Goal: Find specific fact: Find specific fact

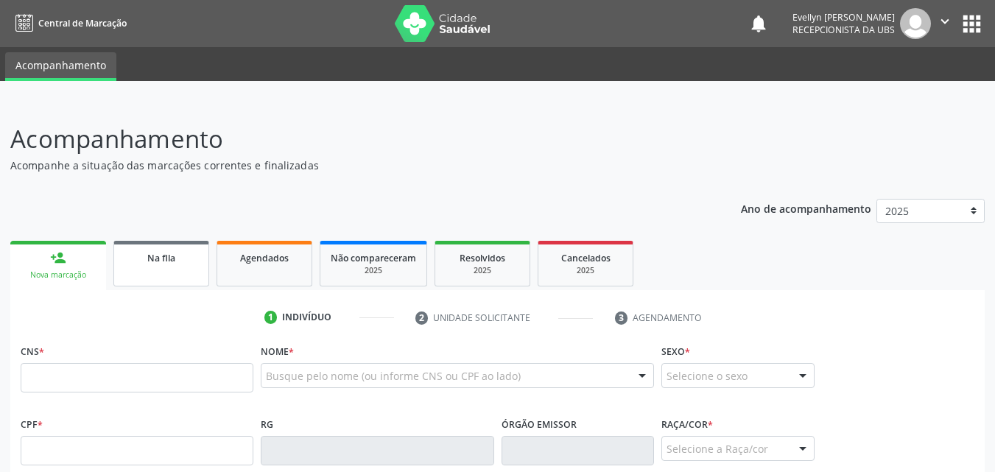
click at [174, 243] on link "Na fila" at bounding box center [161, 264] width 96 height 46
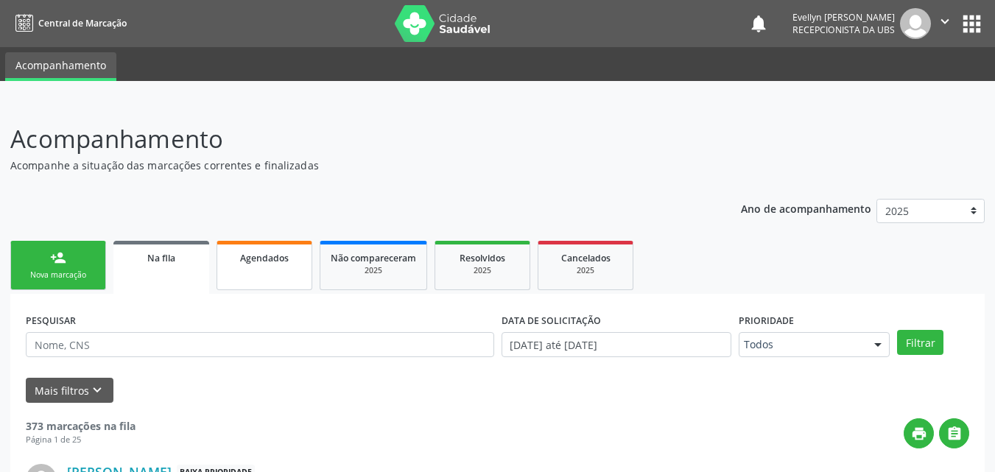
click at [250, 253] on span "Agendados" at bounding box center [264, 258] width 49 height 13
click at [268, 265] on link "Agendados" at bounding box center [265, 265] width 96 height 49
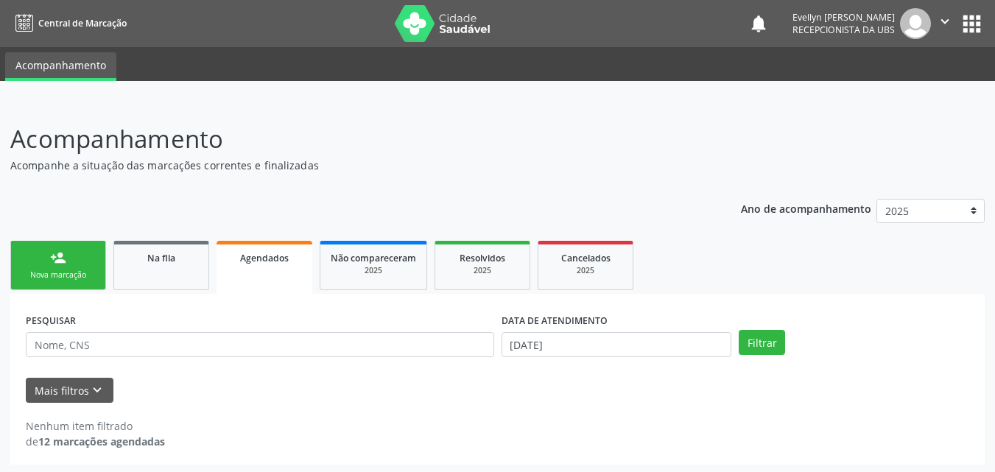
scroll to position [3, 0]
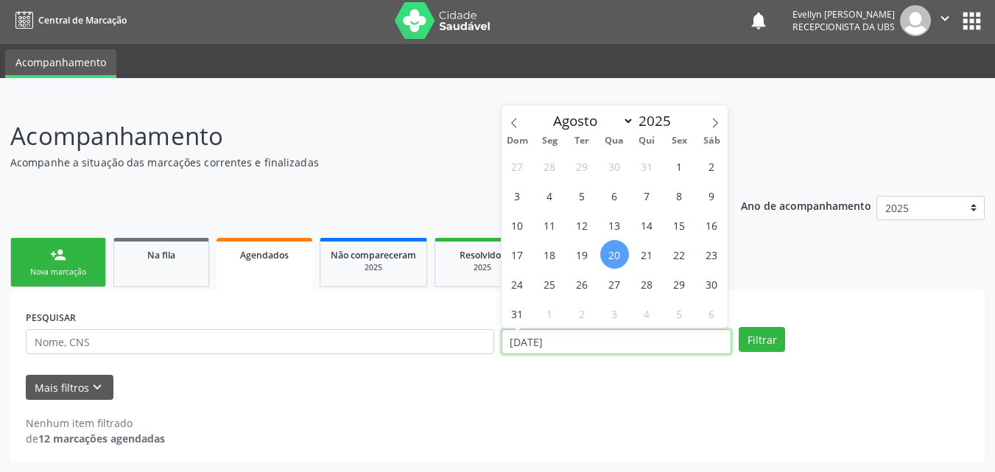
click at [550, 339] on input "[DATE]" at bounding box center [617, 341] width 231 height 25
click at [525, 121] on span at bounding box center [514, 117] width 25 height 25
select select "5"
click at [522, 158] on span "1" at bounding box center [517, 166] width 29 height 29
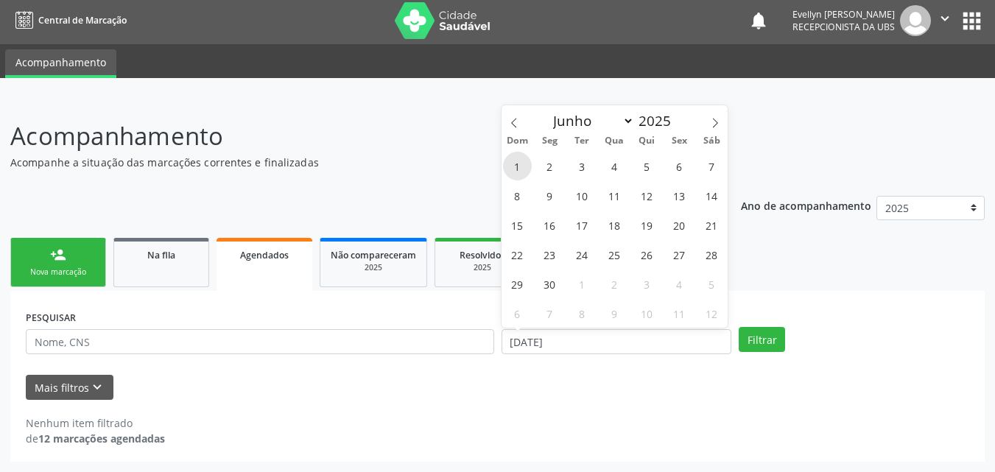
type input "[DATE]"
click at [705, 126] on span at bounding box center [715, 117] width 25 height 25
select select "7"
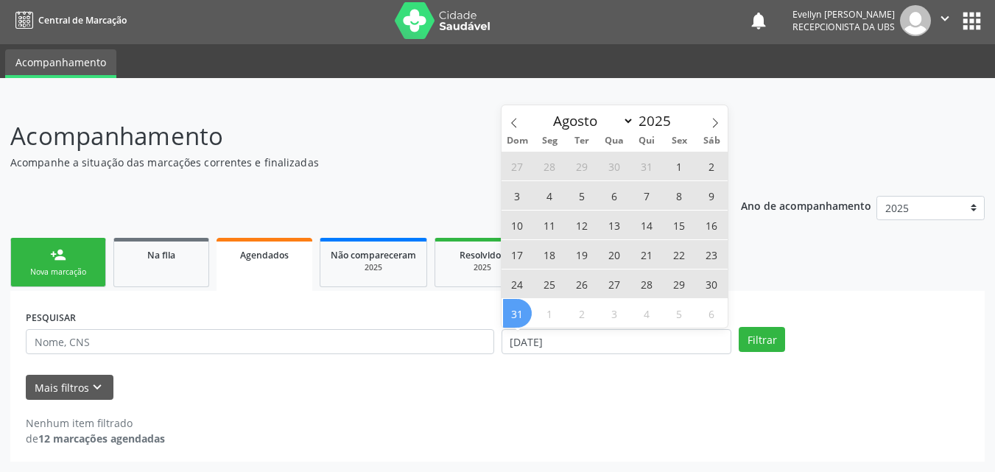
click at [524, 313] on span "31" at bounding box center [517, 313] width 29 height 29
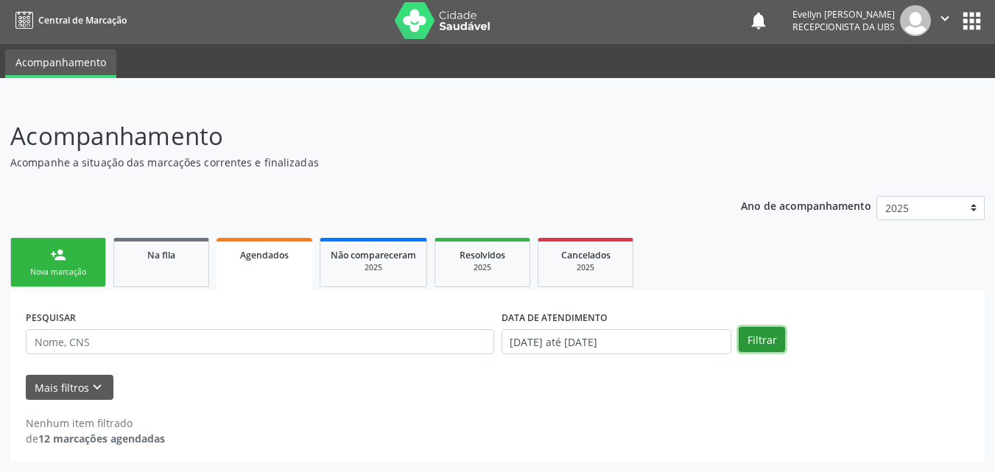
click at [768, 327] on button "Filtrar" at bounding box center [762, 339] width 46 height 25
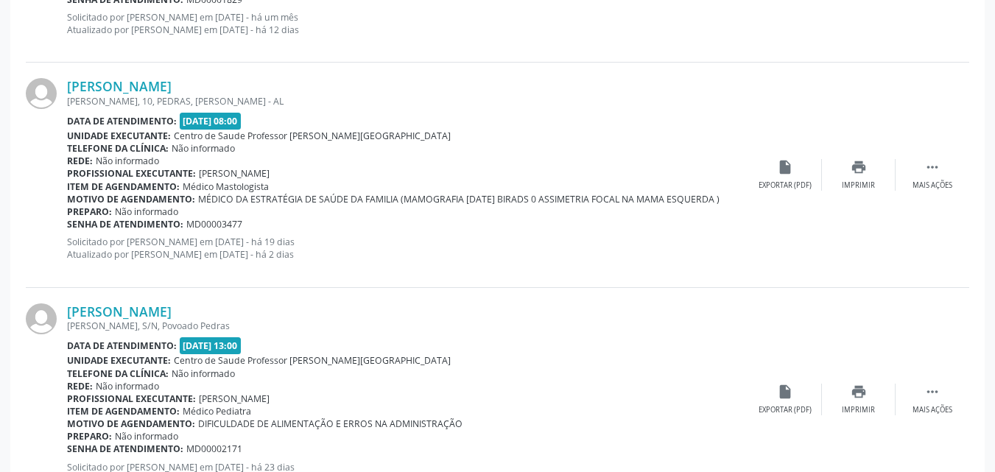
scroll to position [846, 0]
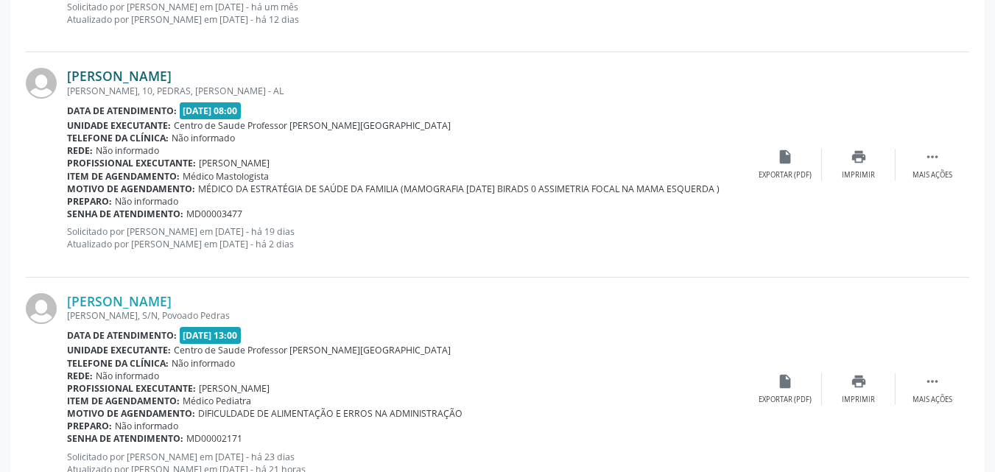
click at [129, 75] on link "[PERSON_NAME]" at bounding box center [119, 76] width 105 height 16
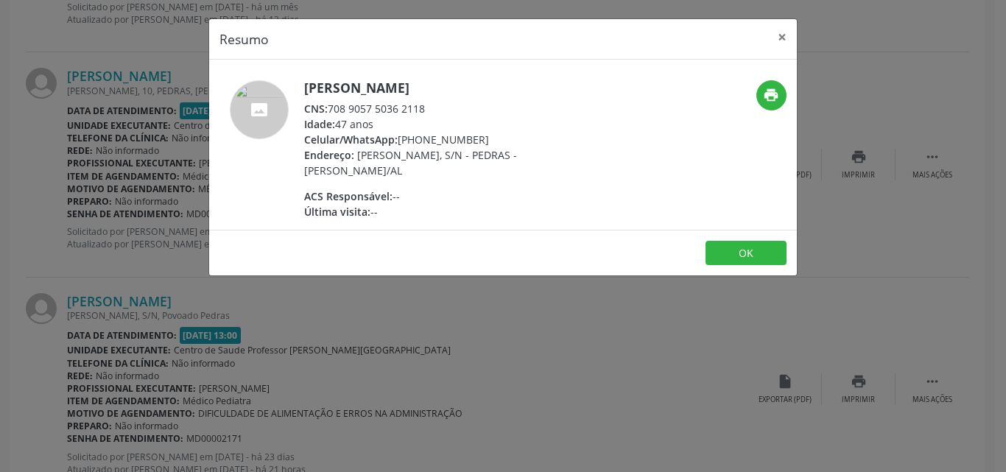
drag, startPoint x: 425, startPoint y: 105, endPoint x: 329, endPoint y: 110, distance: 96.6
click at [329, 110] on div "CNS: 708 9057 5036 2118" at bounding box center [447, 108] width 287 height 15
copy div "708 9057 5036 2118"
click at [780, 41] on button "×" at bounding box center [782, 37] width 29 height 36
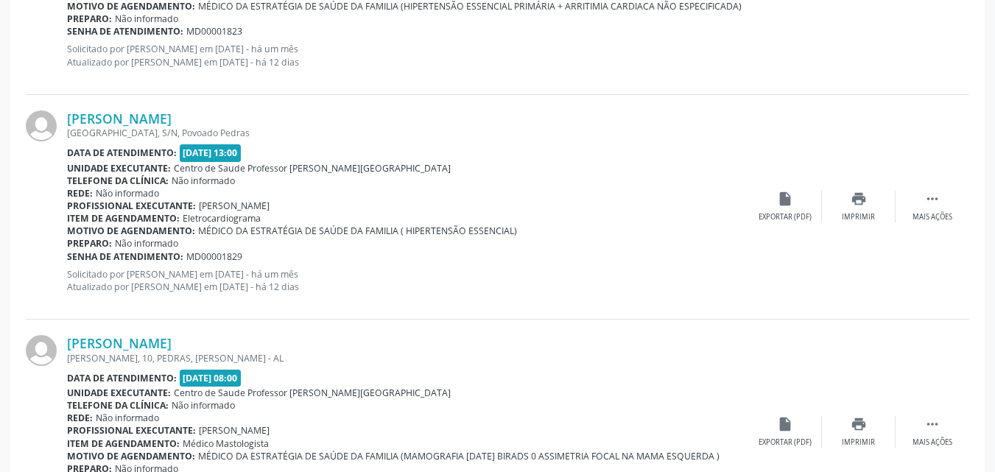
scroll to position [0, 0]
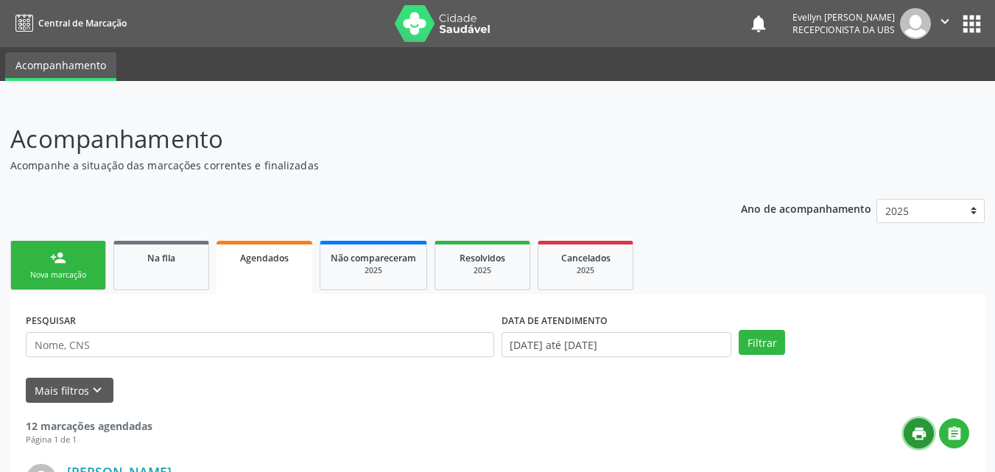
click at [919, 419] on button "print" at bounding box center [919, 433] width 30 height 30
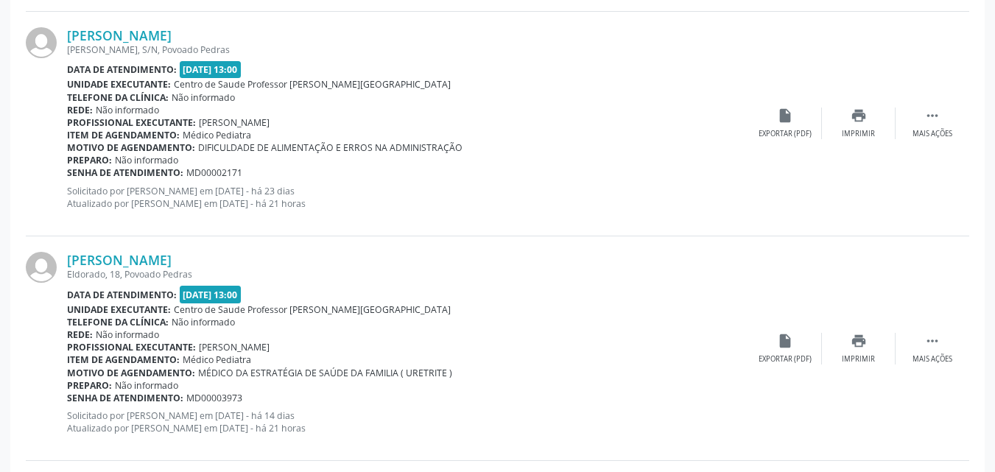
scroll to position [1138, 0]
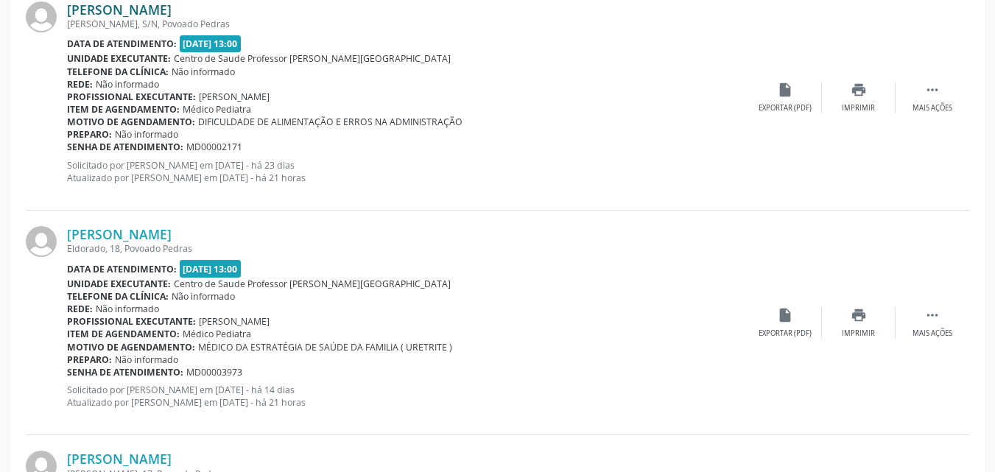
click at [155, 10] on link "[PERSON_NAME]" at bounding box center [119, 9] width 105 height 16
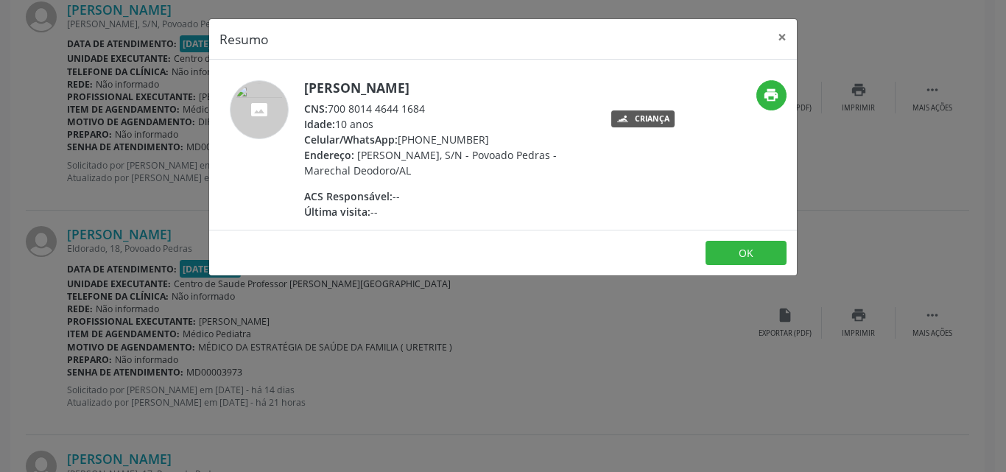
drag, startPoint x: 429, startPoint y: 108, endPoint x: 332, endPoint y: 103, distance: 97.4
click at [332, 103] on div "CNS: 700 8014 4644 1684" at bounding box center [447, 108] width 287 height 15
copy div "700 8014 4644 1684"
click at [544, 340] on div "Resumo × [PERSON_NAME] CNS: 700 8014 4644 1684 Idade: 10 anos Celular/WhatsApp:…" at bounding box center [503, 236] width 1006 height 472
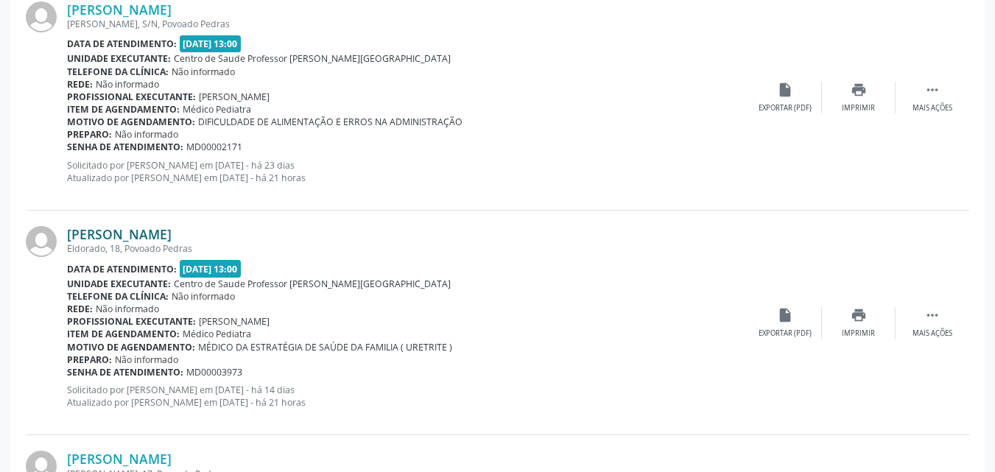
click at [146, 234] on link "[PERSON_NAME]" at bounding box center [119, 234] width 105 height 16
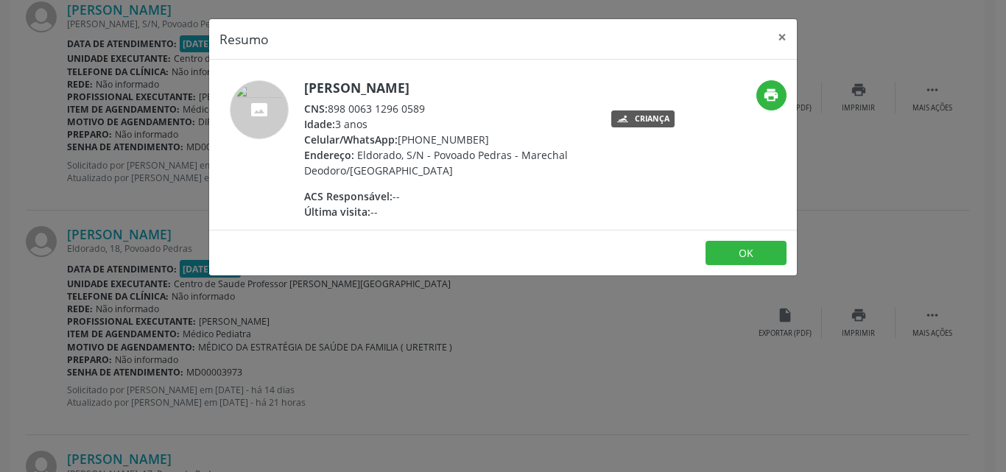
drag, startPoint x: 425, startPoint y: 105, endPoint x: 329, endPoint y: 103, distance: 96.5
click at [329, 103] on div "CNS: 898 0063 1296 0589" at bounding box center [447, 108] width 287 height 15
click at [328, 103] on span "CNS:" at bounding box center [316, 109] width 24 height 14
drag, startPoint x: 329, startPoint y: 103, endPoint x: 438, endPoint y: 105, distance: 109.8
click at [438, 105] on div "CNS: 898 0063 1296 0589" at bounding box center [447, 108] width 287 height 15
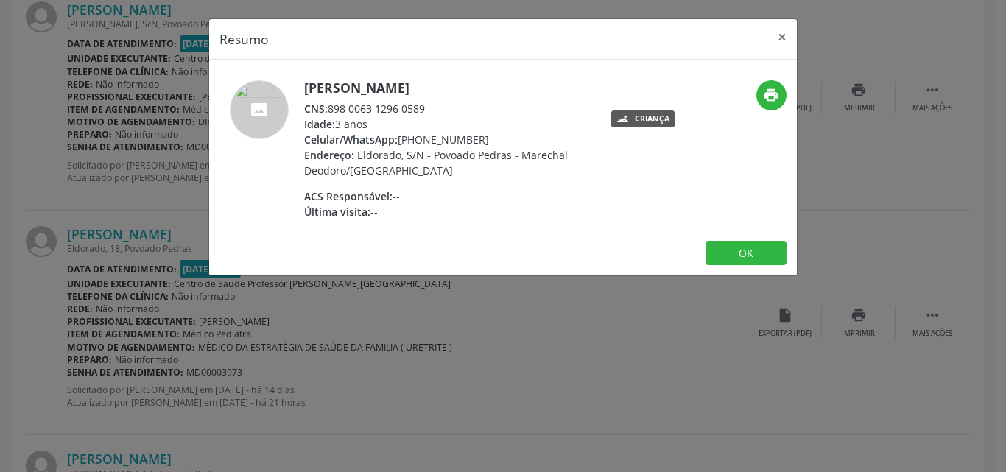
copy div "898 0063 1296 0589"
click at [785, 35] on button "×" at bounding box center [782, 37] width 29 height 36
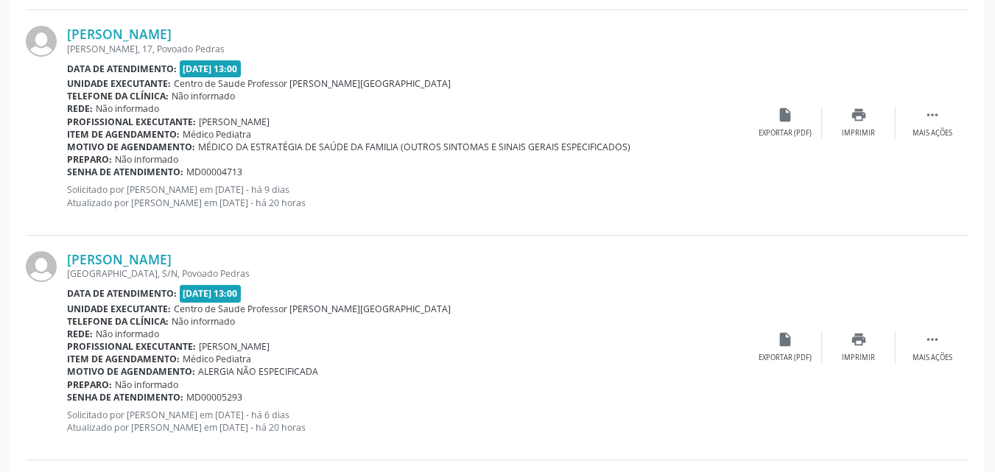
scroll to position [1568, 0]
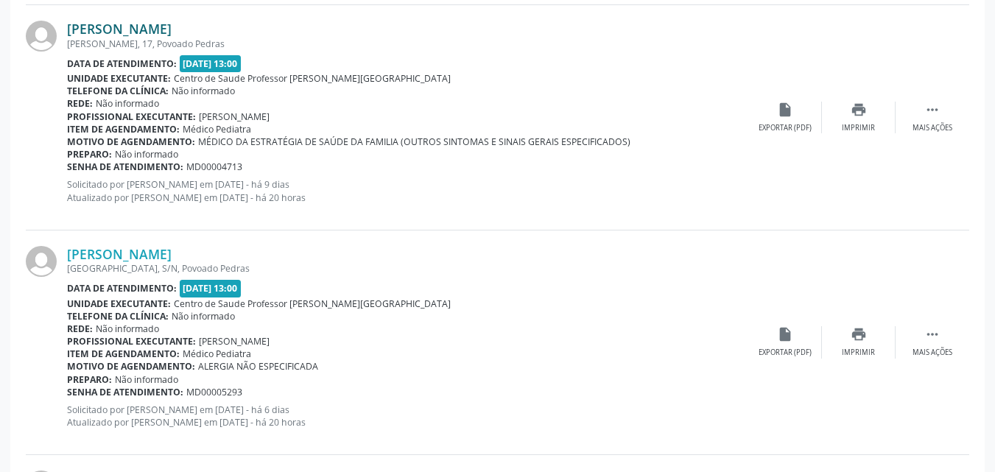
click at [172, 32] on link "[PERSON_NAME]" at bounding box center [119, 29] width 105 height 16
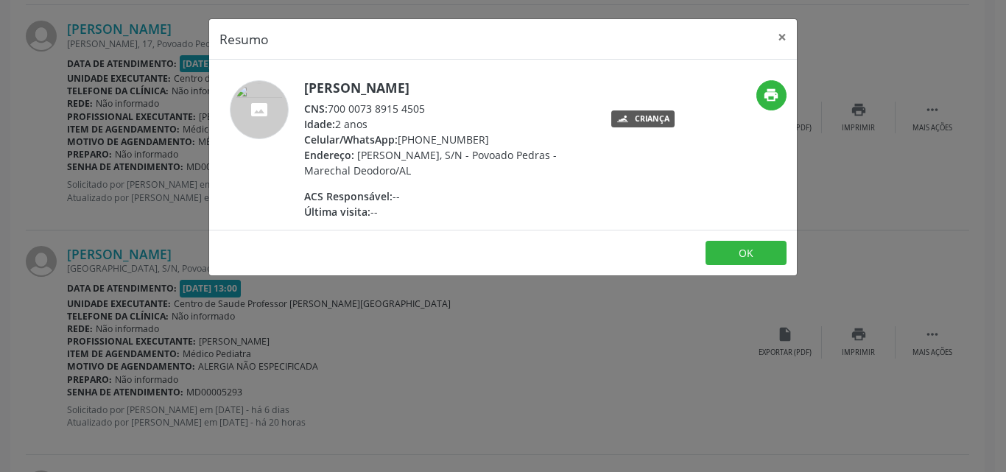
drag, startPoint x: 429, startPoint y: 113, endPoint x: 330, endPoint y: 113, distance: 98.7
click at [330, 113] on div "CNS: 700 0073 8915 4505" at bounding box center [447, 108] width 287 height 15
copy div "700 0073 8915 4505"
click at [525, 326] on div "Resumo × [PERSON_NAME] CNS: 700 0073 8915 4505 Idade: 2 anos Celular/WhatsApp: …" at bounding box center [503, 236] width 1006 height 472
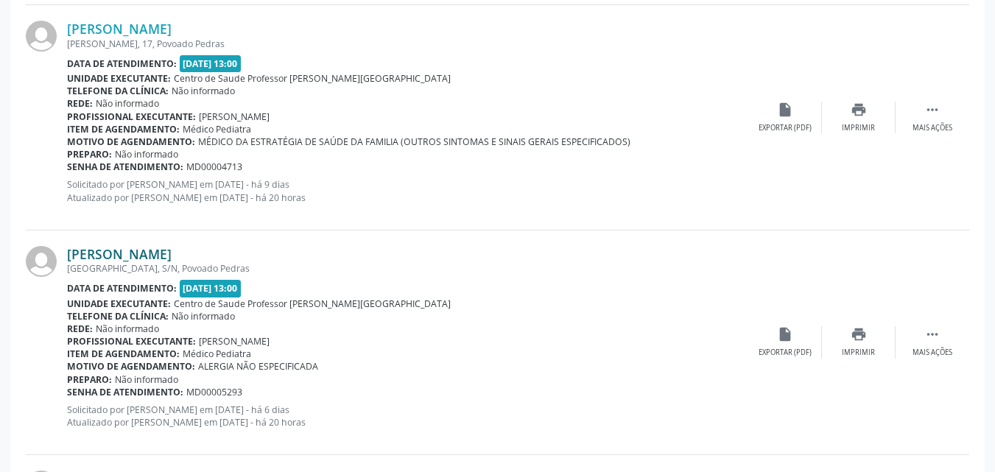
click at [172, 255] on link "[PERSON_NAME]" at bounding box center [119, 254] width 105 height 16
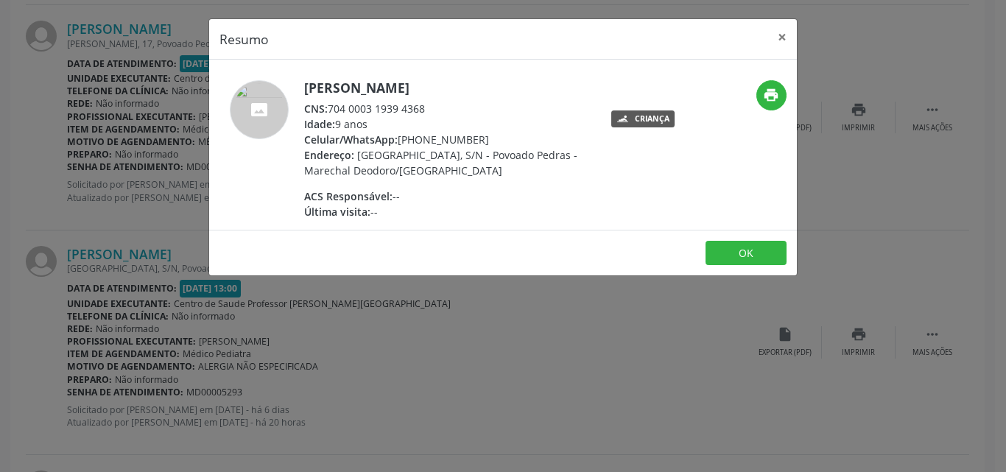
drag, startPoint x: 430, startPoint y: 109, endPoint x: 333, endPoint y: 108, distance: 97.3
click at [333, 108] on div "CNS: 704 0003 1939 4368" at bounding box center [447, 108] width 287 height 15
copy div "704 0003 1939 4368"
click at [608, 320] on div "Resumo × [PERSON_NAME] CNS: 704 0003 1939 4368 Idade: 9 anos Celular/WhatsApp: …" at bounding box center [503, 236] width 1006 height 472
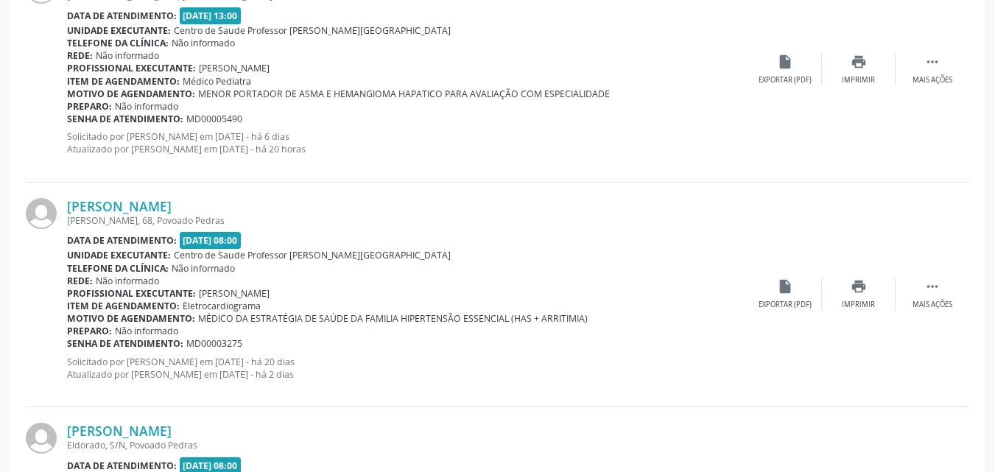
scroll to position [2030, 0]
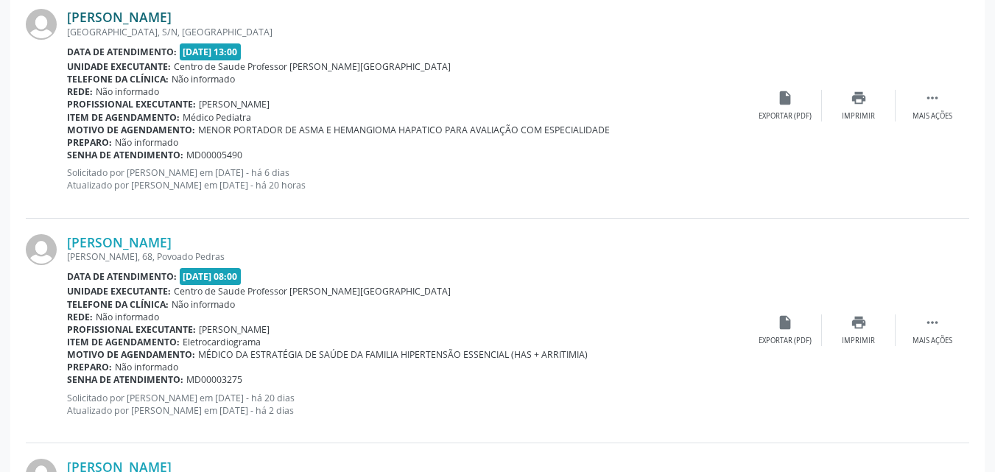
click at [161, 20] on link "[PERSON_NAME]" at bounding box center [119, 17] width 105 height 16
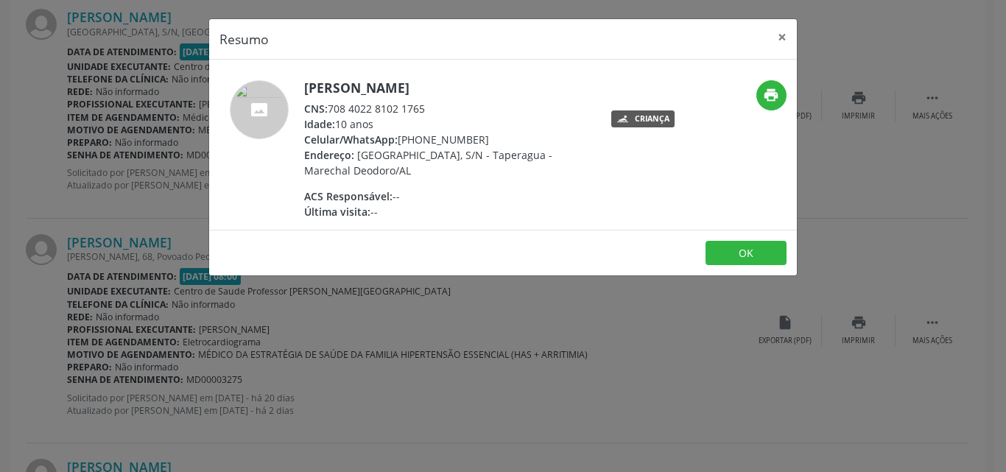
drag, startPoint x: 429, startPoint y: 111, endPoint x: 330, endPoint y: 104, distance: 99.7
click at [330, 104] on div "CNS: 708 4022 8102 1765" at bounding box center [447, 108] width 287 height 15
copy div "708 4022 8102 1765"
click at [586, 380] on div "Resumo × [PERSON_NAME] dos Santos Arrais CNS: 708 4022 8102 1765 Idade: 10 anos…" at bounding box center [503, 236] width 1006 height 472
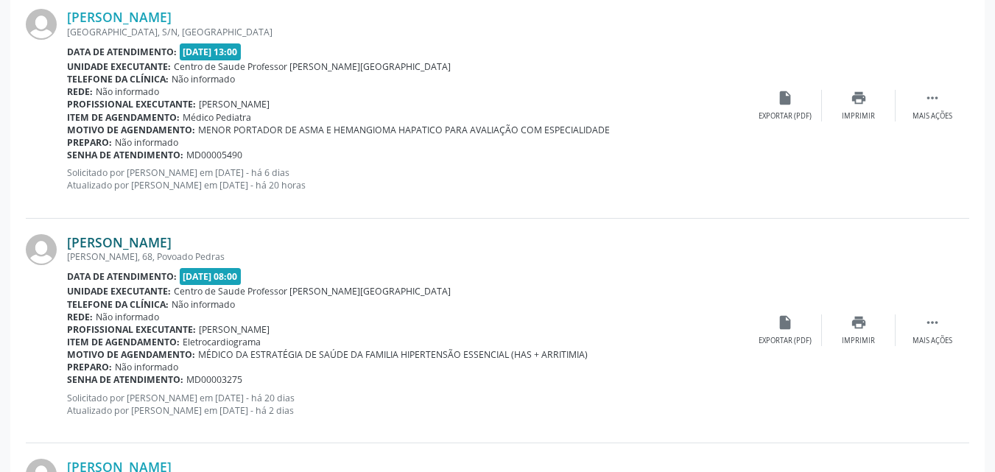
click at [170, 241] on link "[PERSON_NAME]" at bounding box center [119, 242] width 105 height 16
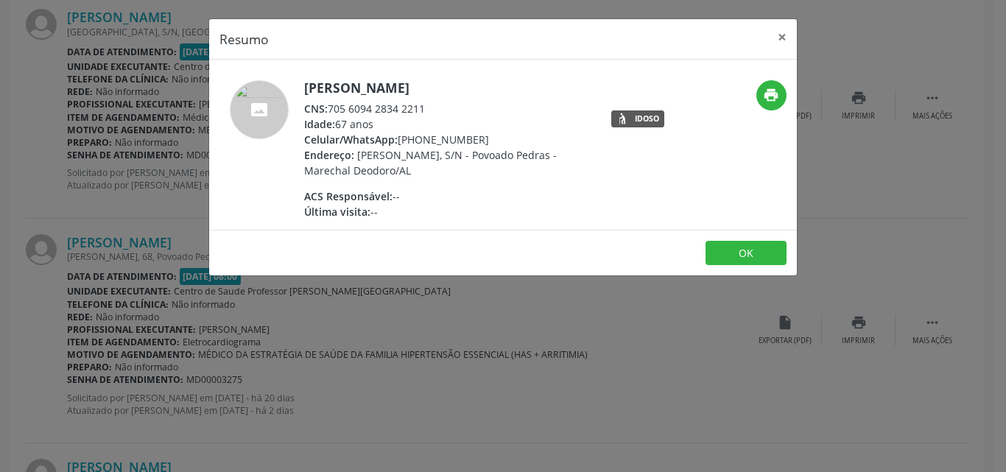
drag, startPoint x: 428, startPoint y: 112, endPoint x: 330, endPoint y: 114, distance: 98.0
click at [330, 114] on div "CNS: 705 6094 2834 2211" at bounding box center [447, 108] width 287 height 15
copy div "705 6094 2834 2211"
click at [781, 33] on button "×" at bounding box center [782, 37] width 29 height 36
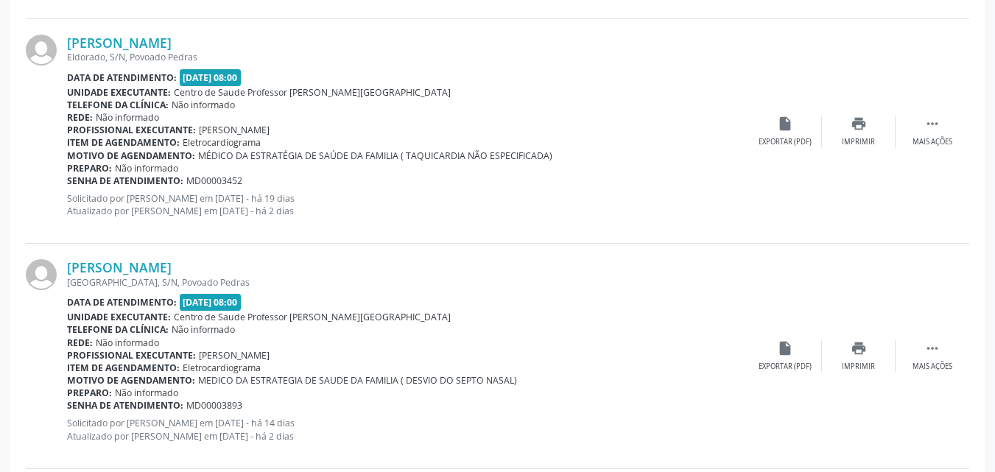
scroll to position [2476, 0]
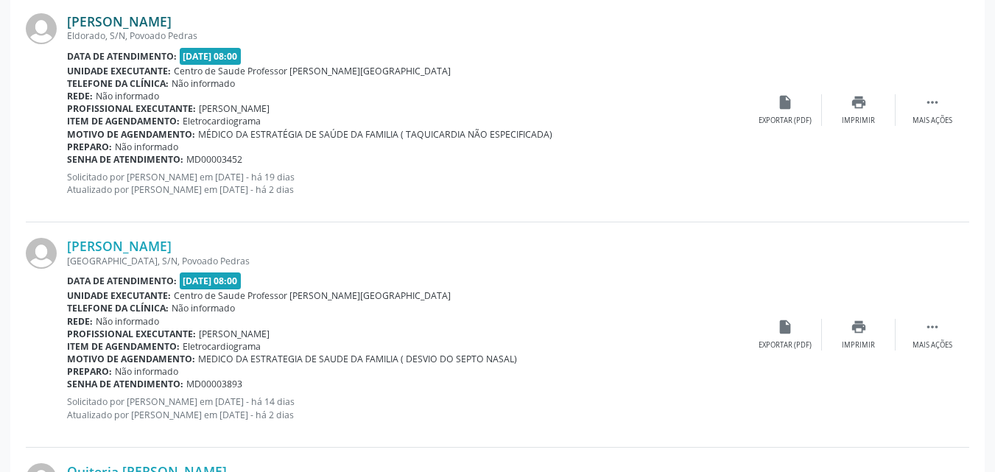
click at [143, 27] on link "[PERSON_NAME]" at bounding box center [119, 21] width 105 height 16
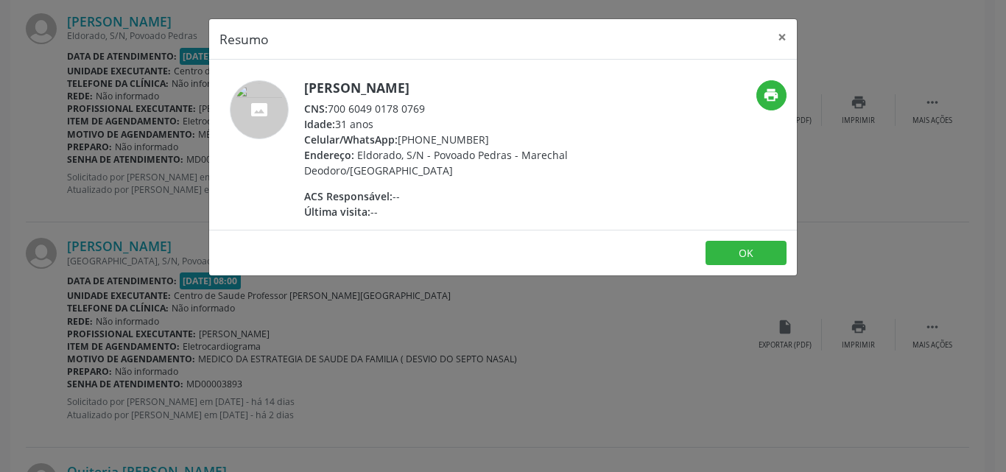
drag, startPoint x: 427, startPoint y: 109, endPoint x: 327, endPoint y: 108, distance: 100.2
click at [327, 108] on div "CNS: 700 6049 0178 0769" at bounding box center [447, 108] width 287 height 15
copy div "700 6049 0178 0769"
click at [539, 330] on div "Resumo × [PERSON_NAME] CNS: 700 6049 0178 0769 Idade: 31 anos Celular/WhatsApp:…" at bounding box center [503, 236] width 1006 height 472
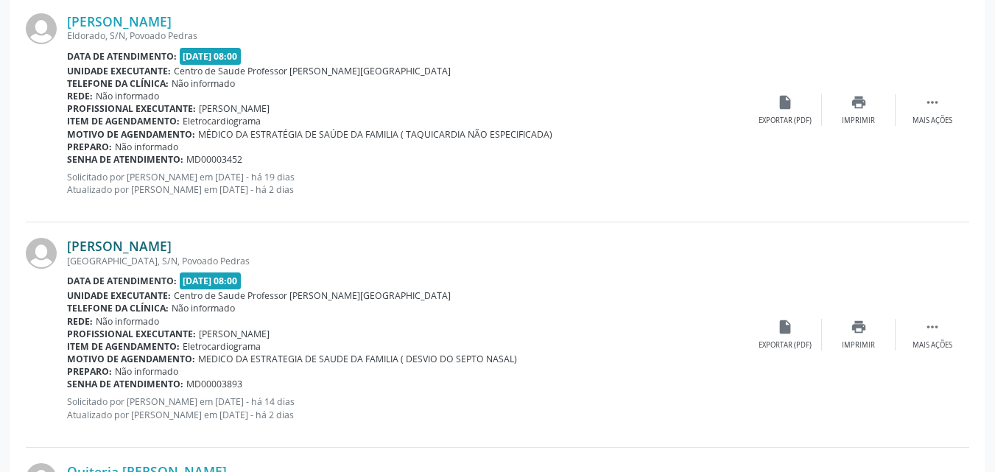
click at [156, 247] on link "[PERSON_NAME]" at bounding box center [119, 246] width 105 height 16
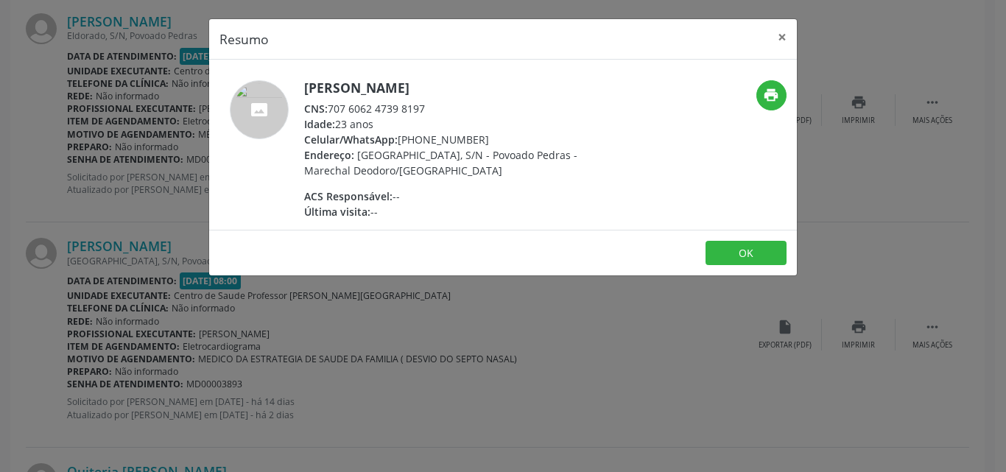
click at [398, 107] on div "CNS: 707 6062 4739 8197" at bounding box center [447, 108] width 287 height 15
drag, startPoint x: 441, startPoint y: 108, endPoint x: 331, endPoint y: 105, distance: 110.5
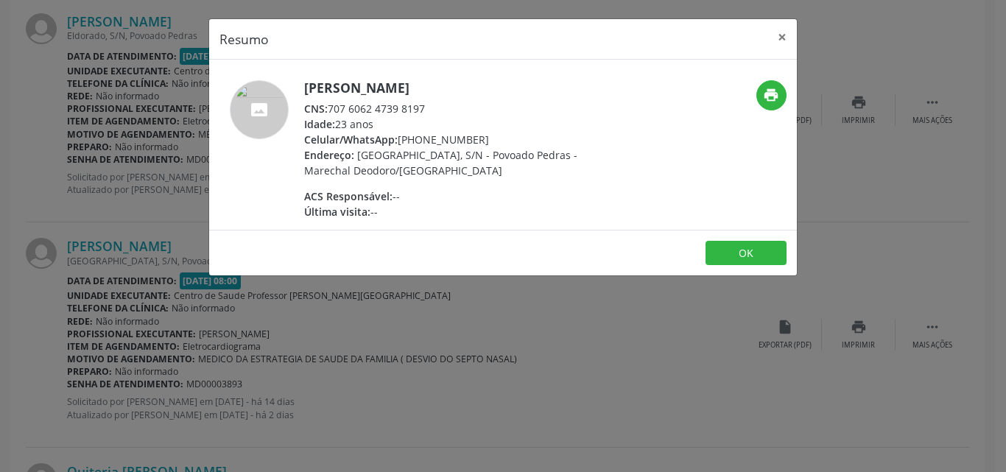
click at [331, 105] on div "CNS: 707 6062 4739 8197" at bounding box center [447, 108] width 287 height 15
copy div "707 6062 4739 8197"
click at [453, 298] on div "Resumo × [PERSON_NAME] CNS: 707 6062 4739 8197 Idade: 23 anos Celular/WhatsApp:…" at bounding box center [503, 236] width 1006 height 472
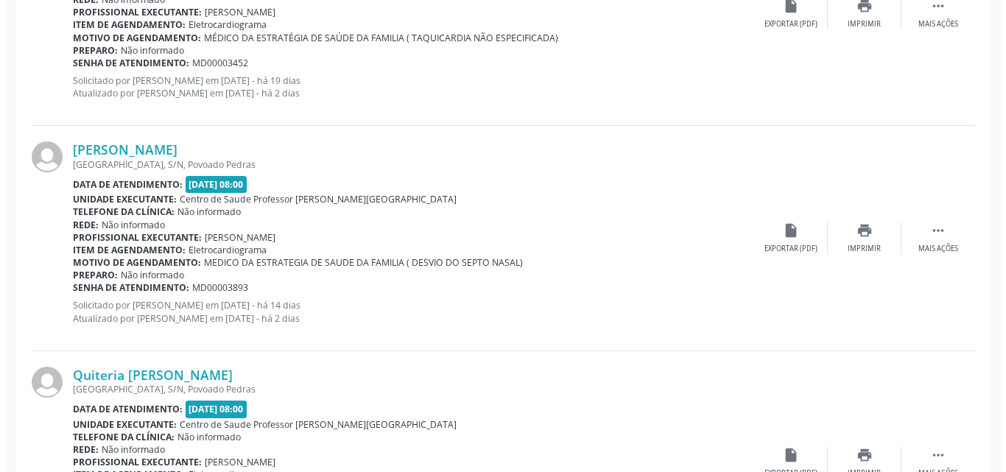
scroll to position [2701, 0]
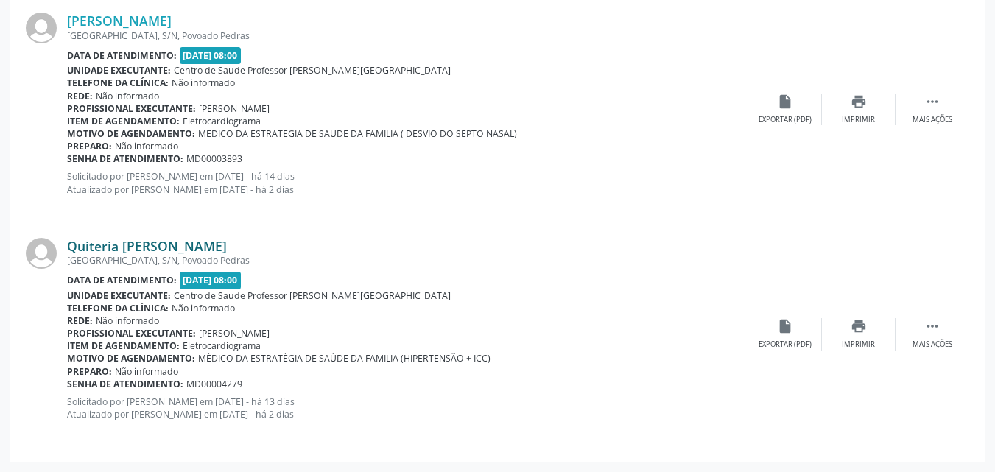
click at [183, 243] on link "Quiteria [PERSON_NAME]" at bounding box center [147, 246] width 160 height 16
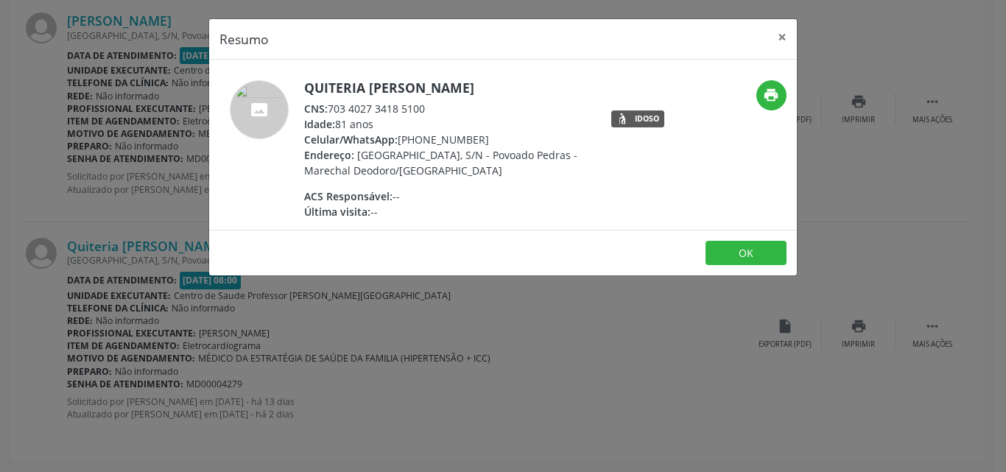
drag, startPoint x: 329, startPoint y: 111, endPoint x: 363, endPoint y: 108, distance: 34.8
click at [363, 108] on div "CNS: 703 4027 3418 5100" at bounding box center [447, 108] width 287 height 15
click at [466, 82] on h5 "Quiteria [PERSON_NAME]" at bounding box center [447, 87] width 287 height 15
drag, startPoint x: 424, startPoint y: 109, endPoint x: 331, endPoint y: 111, distance: 93.6
click at [331, 111] on div "CNS: 703 4027 3418 5100" at bounding box center [447, 108] width 287 height 15
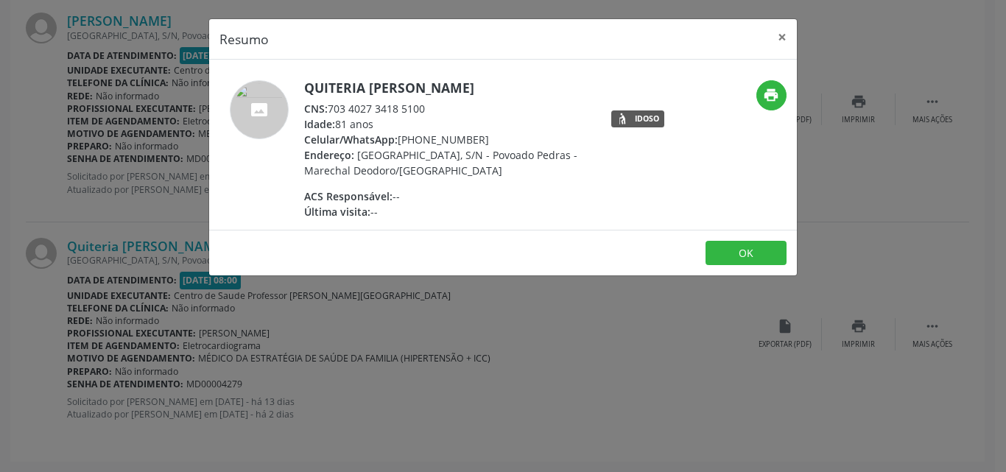
copy div "703 4027 3418 5100"
